Goal: Task Accomplishment & Management: Complete application form

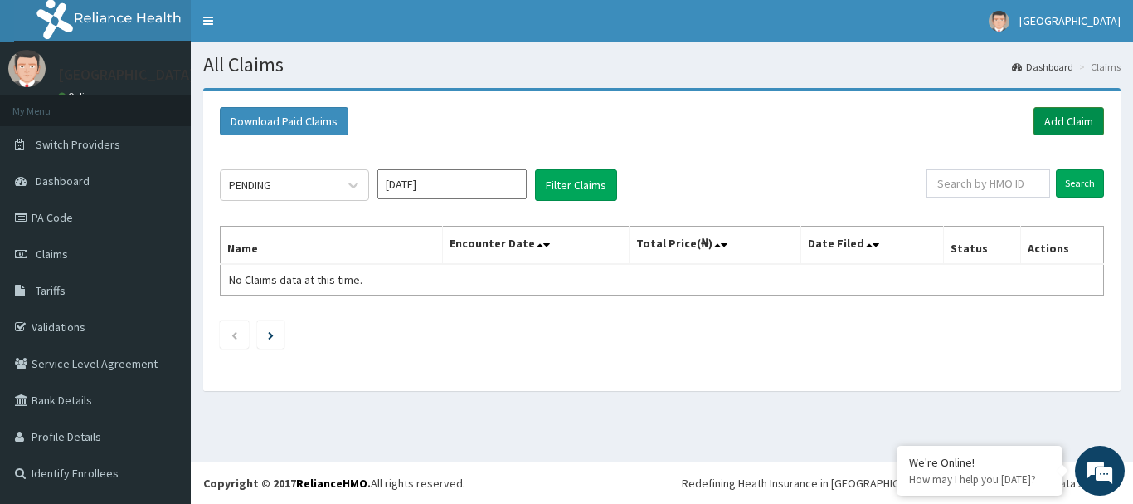
click at [1080, 123] on link "Add Claim" at bounding box center [1069, 121] width 71 height 28
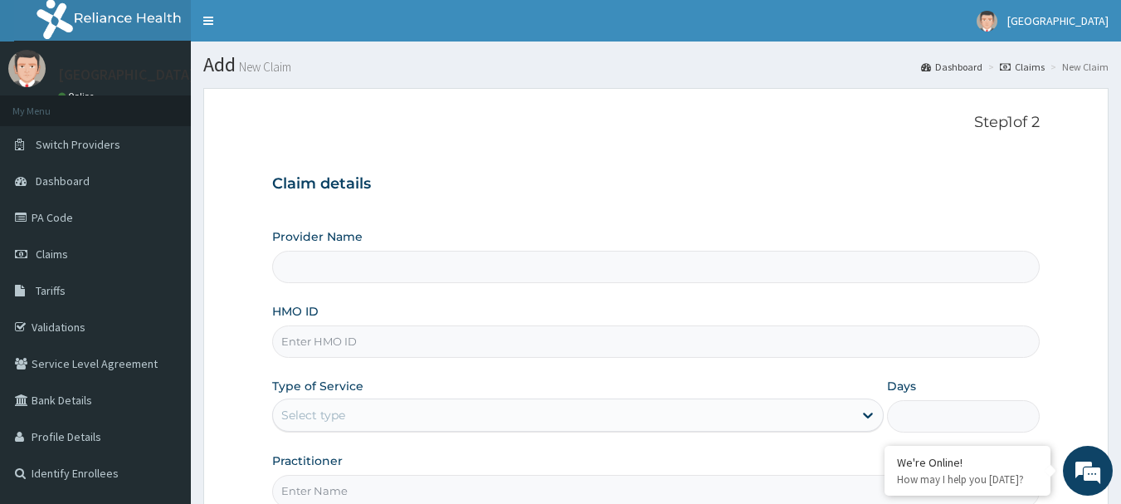
type input "[GEOGRAPHIC_DATA]"
click at [319, 344] on input "HMO ID" at bounding box center [656, 341] width 768 height 32
click at [301, 343] on input "cnd/10231/a" at bounding box center [656, 341] width 768 height 32
click at [358, 350] on input "CND/10231/a" at bounding box center [656, 341] width 768 height 32
type input "CND/10231/A"
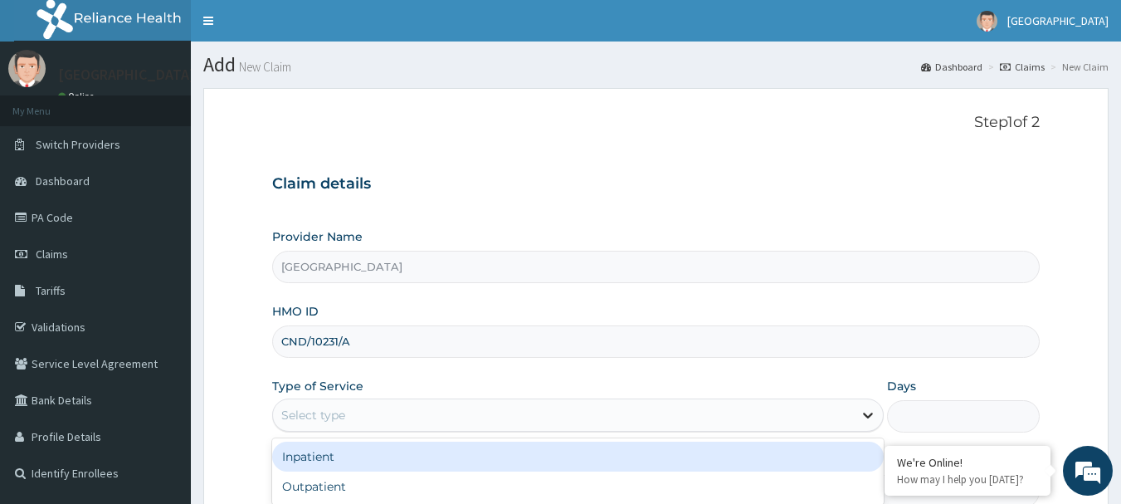
click at [870, 418] on icon at bounding box center [868, 415] width 17 height 17
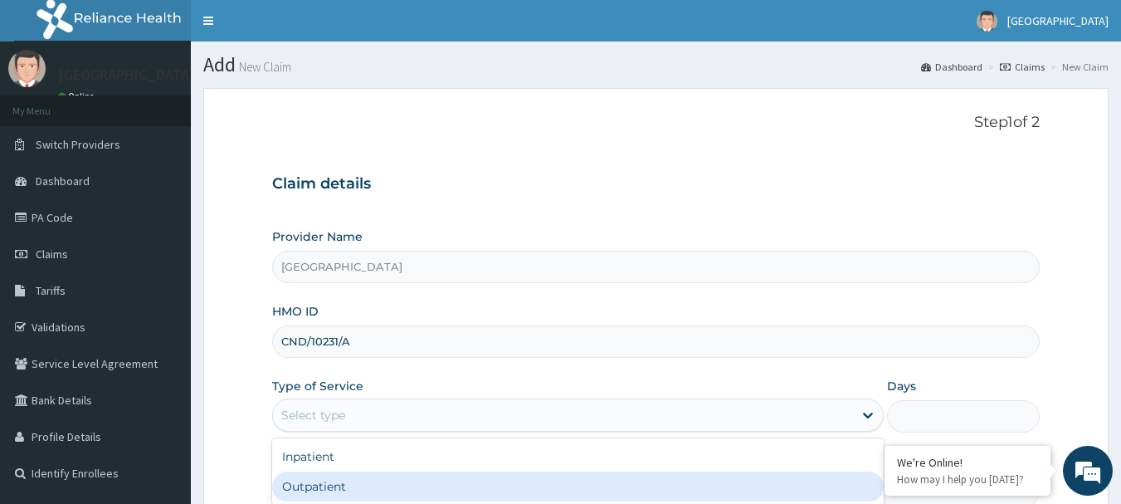
click at [358, 482] on div "Outpatient" at bounding box center [578, 486] width 612 height 30
type input "1"
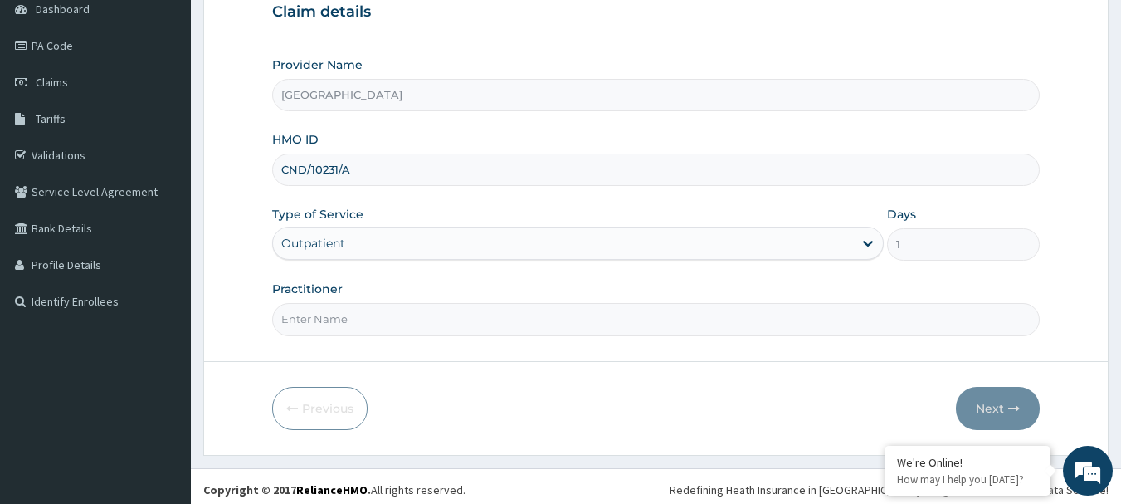
scroll to position [178, 0]
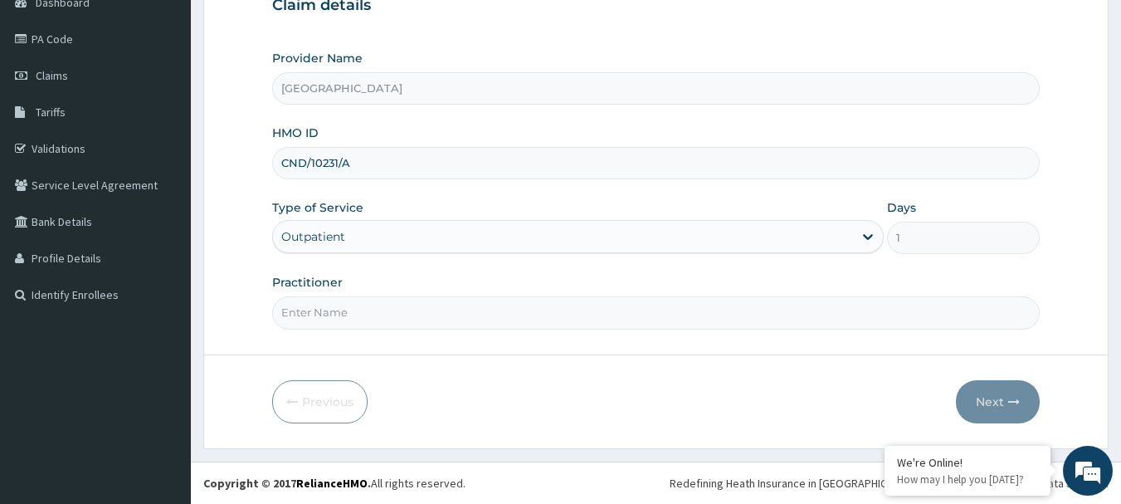
click at [306, 318] on input "Practitioner" at bounding box center [656, 312] width 768 height 32
type input "A"
type input "[PERSON_NAME]"
click at [1005, 388] on button "Next" at bounding box center [998, 401] width 84 height 43
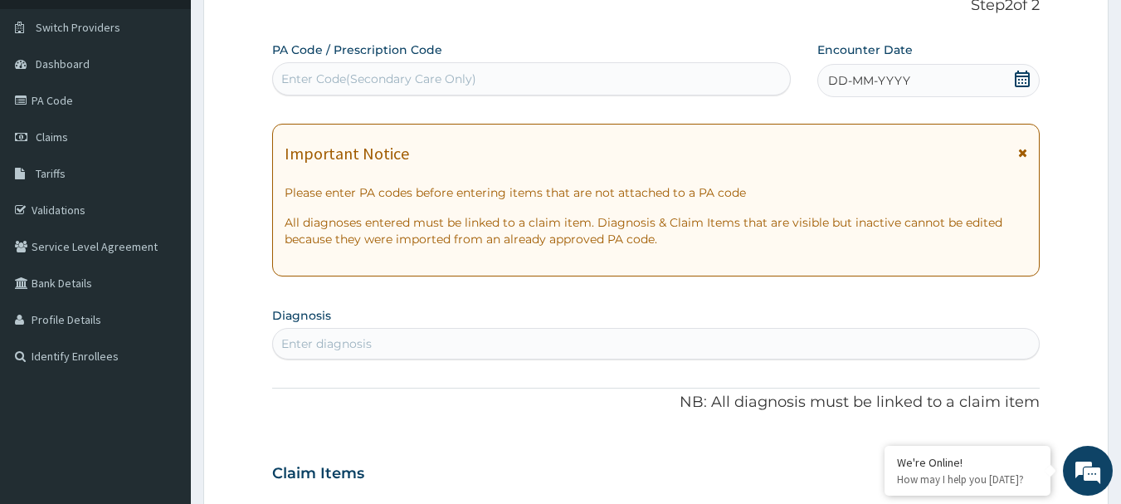
scroll to position [0, 0]
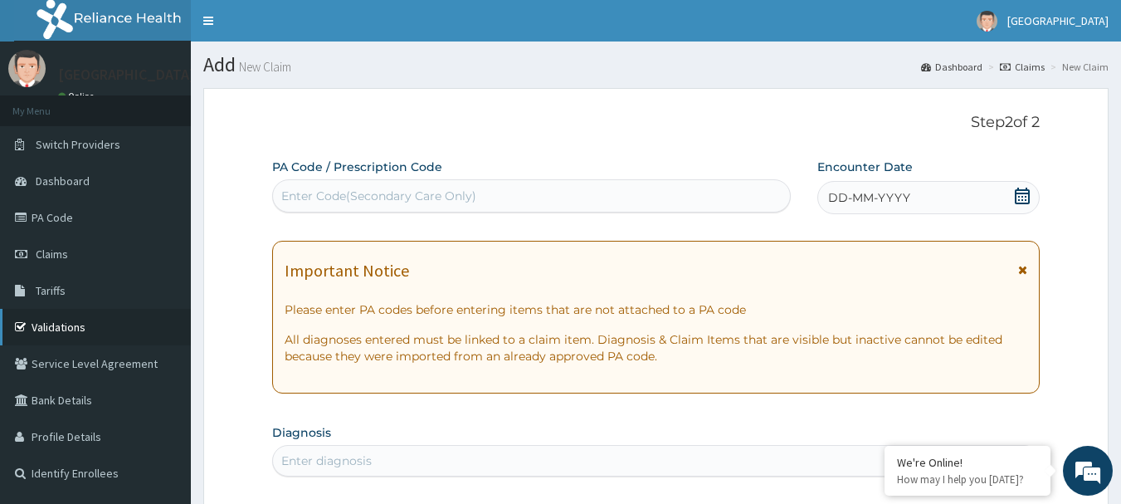
click at [63, 330] on link "Validations" at bounding box center [95, 327] width 191 height 37
